Goal: Find specific page/section: Find specific page/section

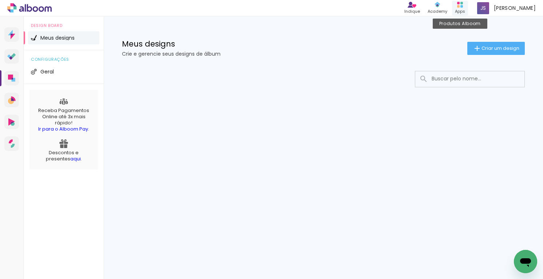
click at [463, 4] on icon at bounding box center [461, 5] width 6 height 6
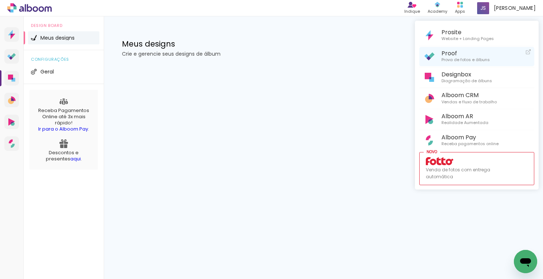
click at [449, 55] on span "Proof" at bounding box center [466, 53] width 48 height 7
click at [448, 52] on span "Proof" at bounding box center [466, 53] width 48 height 7
